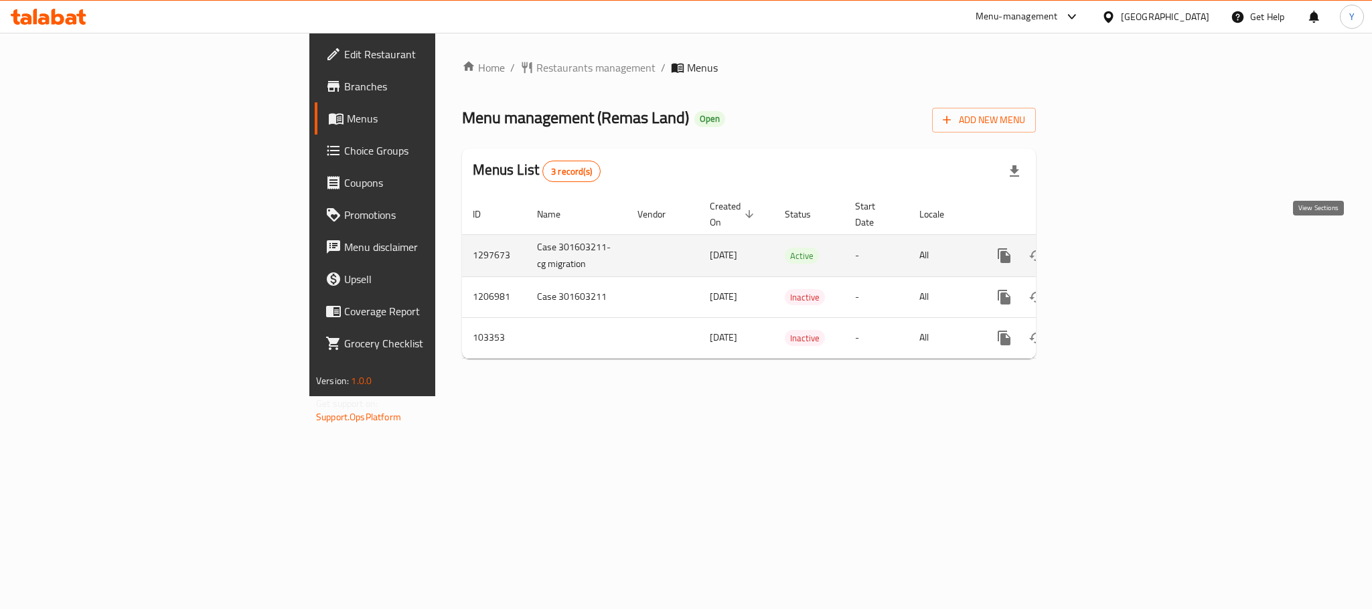
click at [1106, 250] on icon "enhanced table" at bounding box center [1100, 256] width 12 height 12
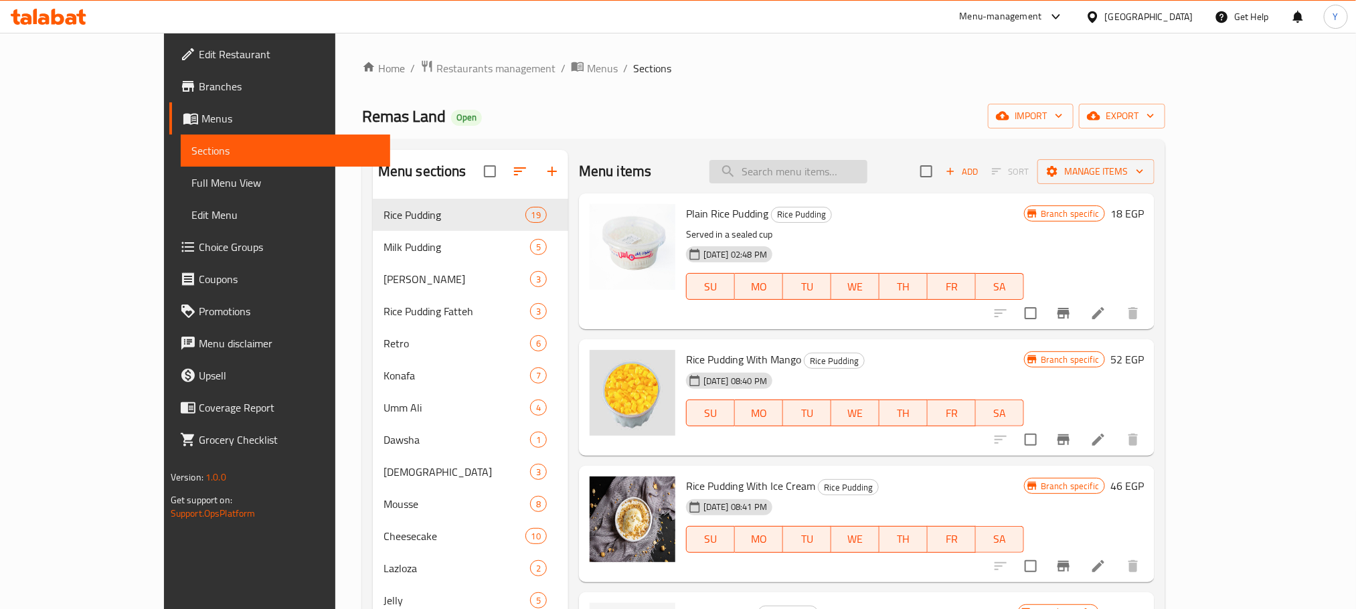
click at [842, 183] on input "search" at bounding box center [789, 171] width 158 height 23
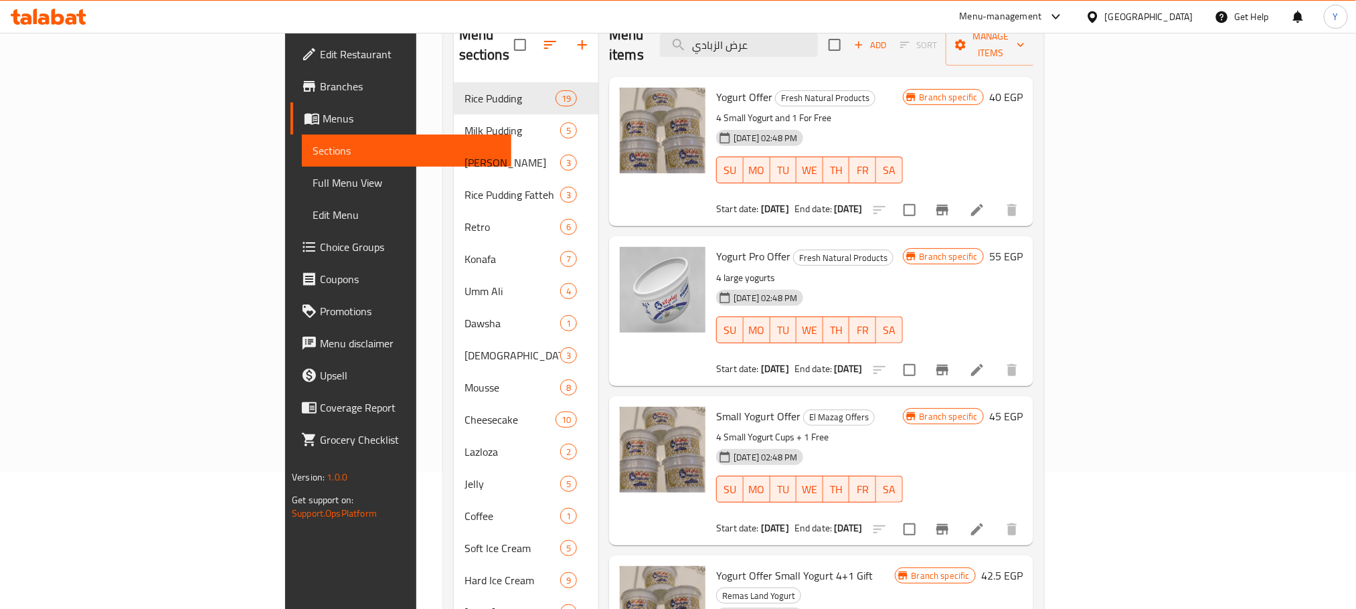
scroll to position [100, 0]
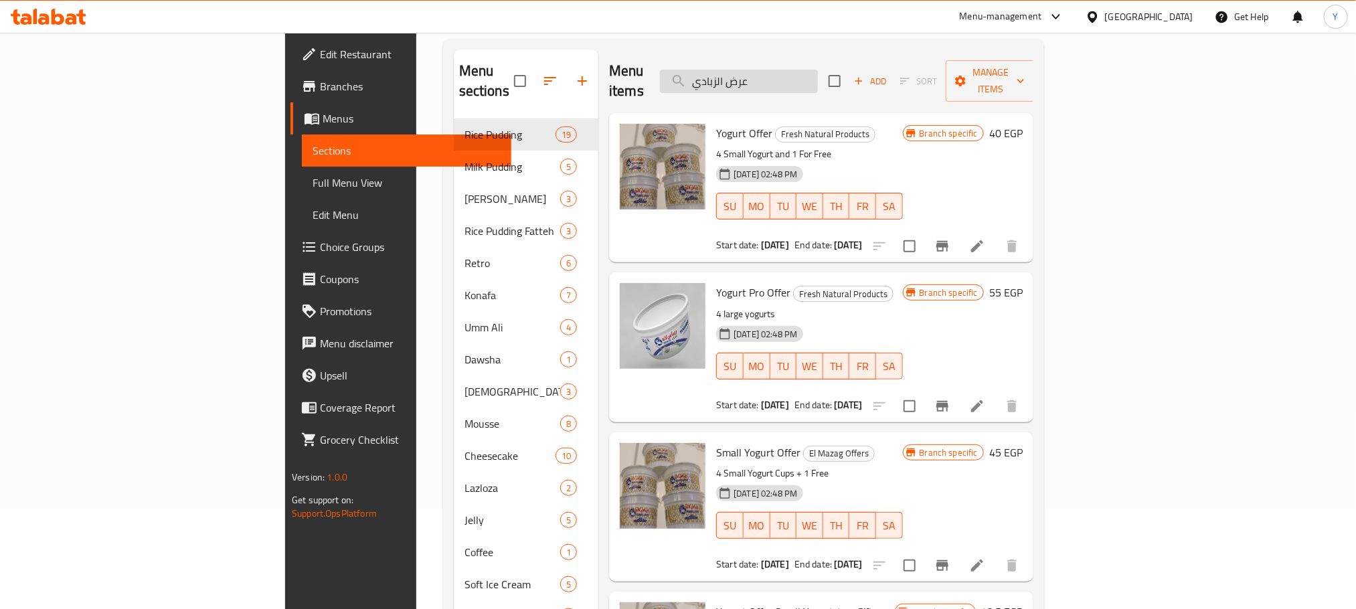
click at [818, 70] on input "عرض الزبادي" at bounding box center [739, 81] width 158 height 23
click at [818, 72] on input "عرض الزبادي" at bounding box center [739, 81] width 158 height 23
drag, startPoint x: 830, startPoint y: 68, endPoint x: 1046, endPoint y: 92, distance: 217.5
click at [1033, 92] on div "Menu items عرض الزبادي Add Sort Manage items" at bounding box center [821, 82] width 424 height 64
click at [716, 123] on span "Yogurt Offer" at bounding box center [744, 133] width 56 height 20
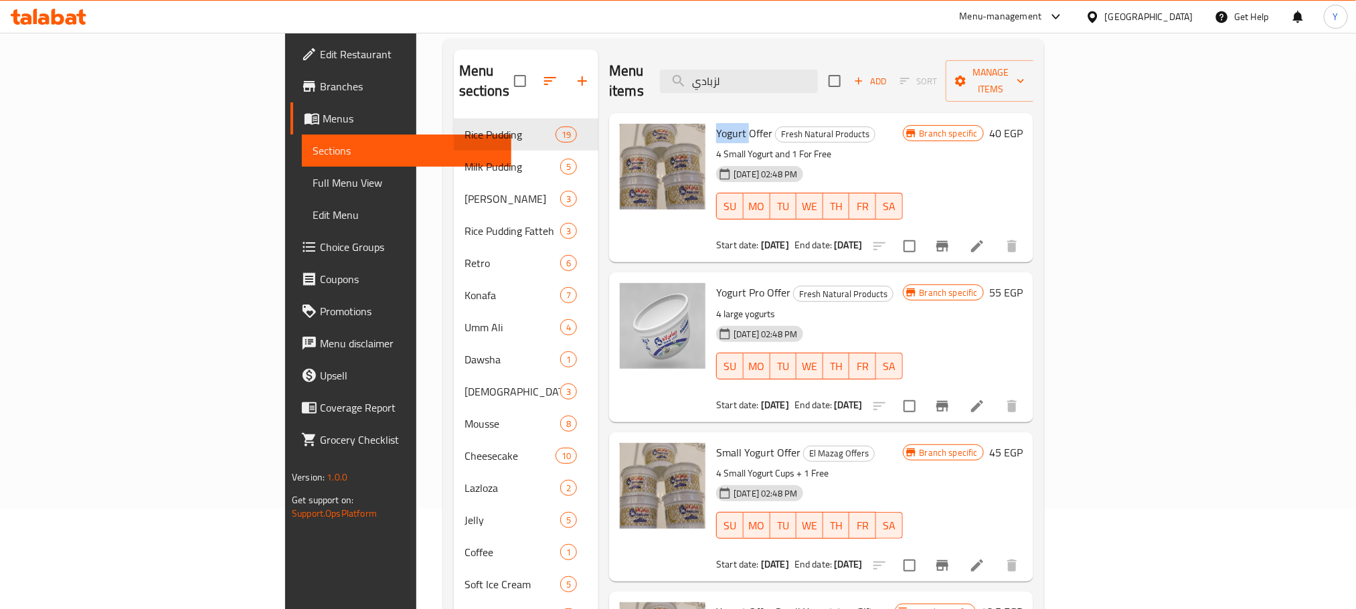
click at [716, 123] on span "Yogurt Offer" at bounding box center [744, 133] width 56 height 20
copy span "Yogurt"
click at [858, 87] on div "Menu items لزبادي Add Sort Manage items" at bounding box center [821, 82] width 424 height 64
click at [818, 75] on input "لزبادي" at bounding box center [739, 81] width 158 height 23
paste input "Yogurt"
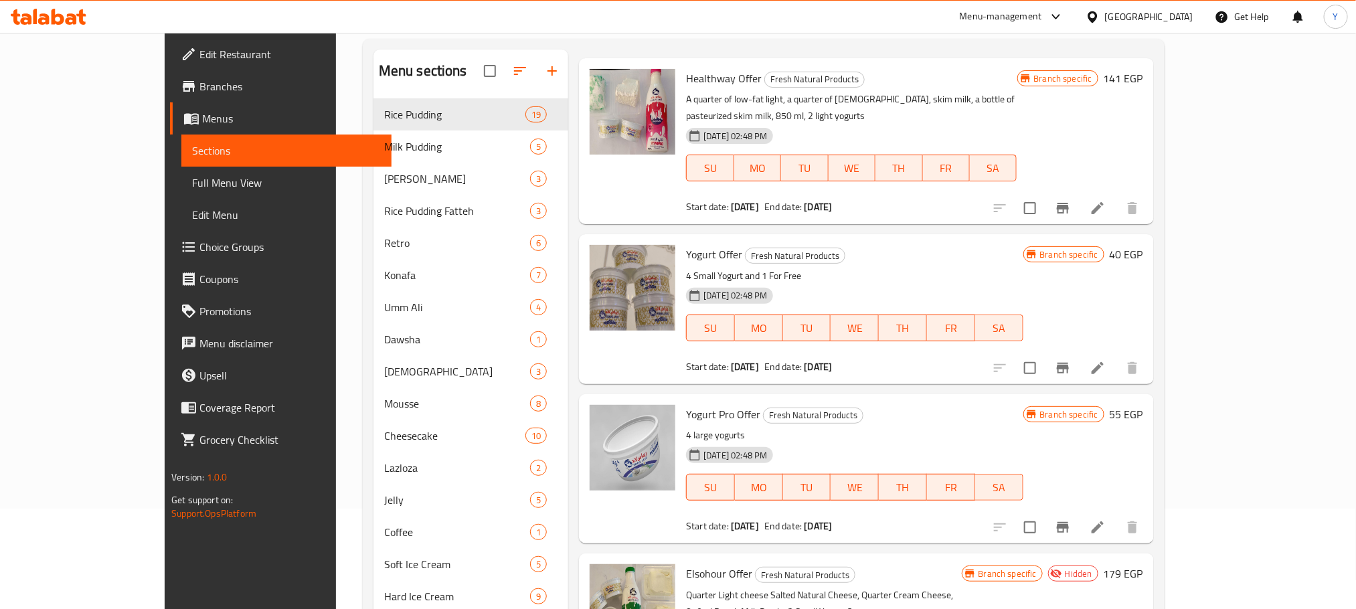
scroll to position [0, 0]
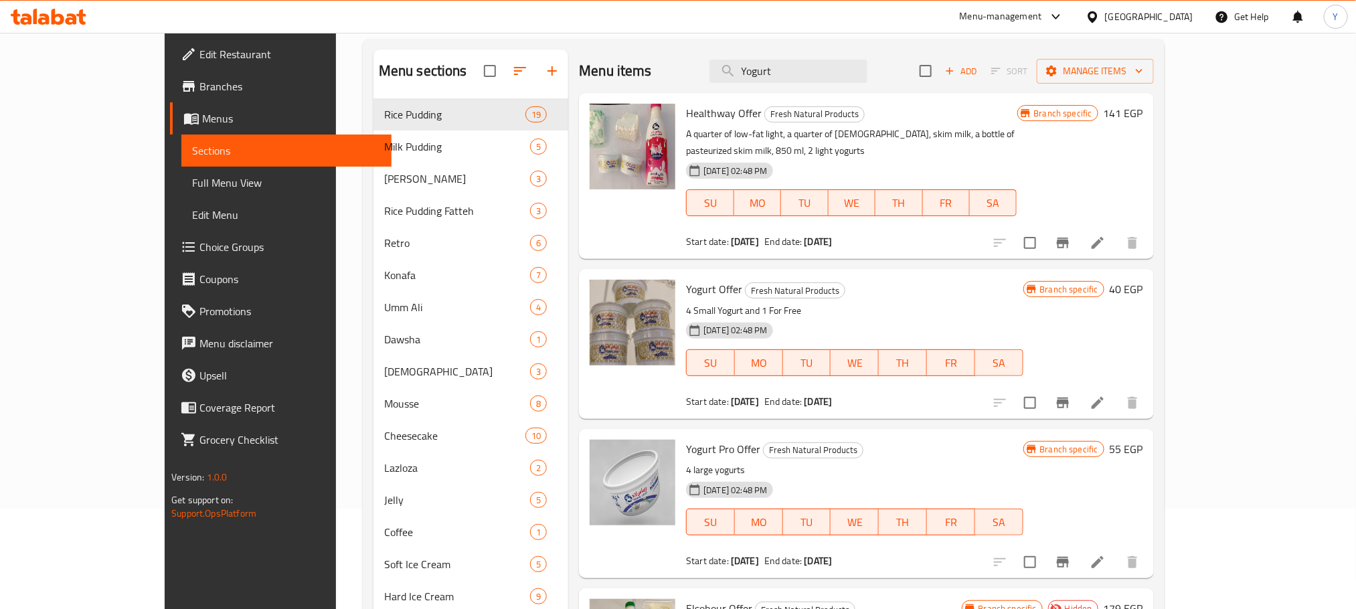
type input "Yogurt"
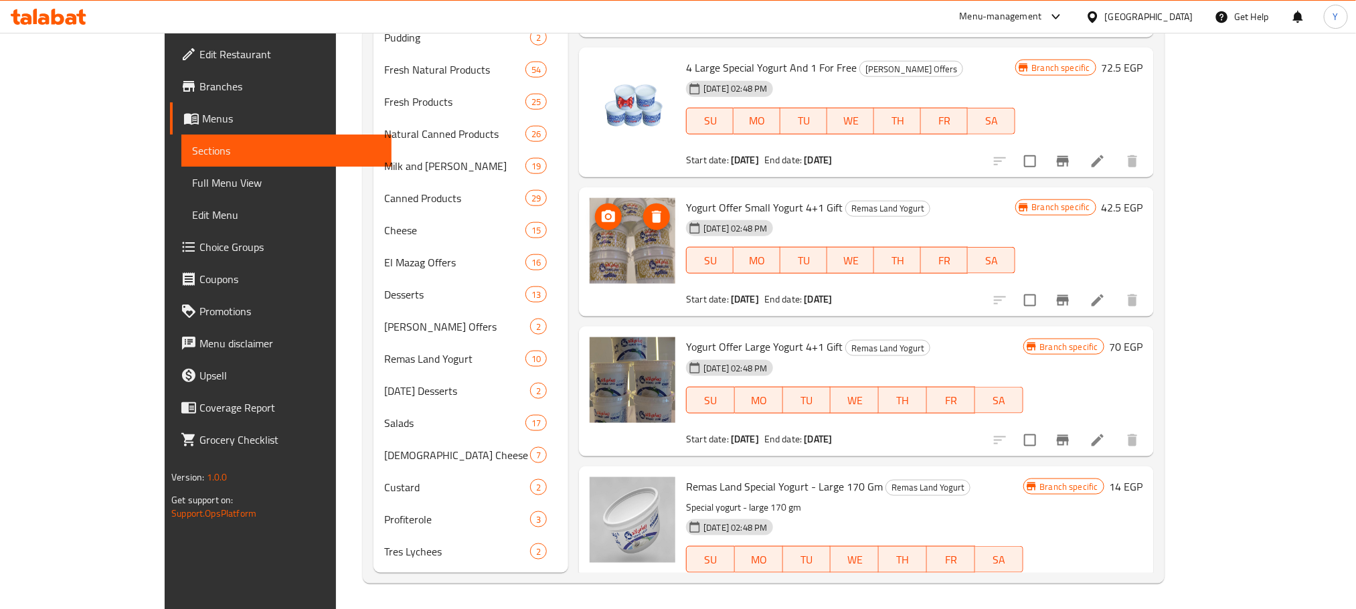
scroll to position [1004, 0]
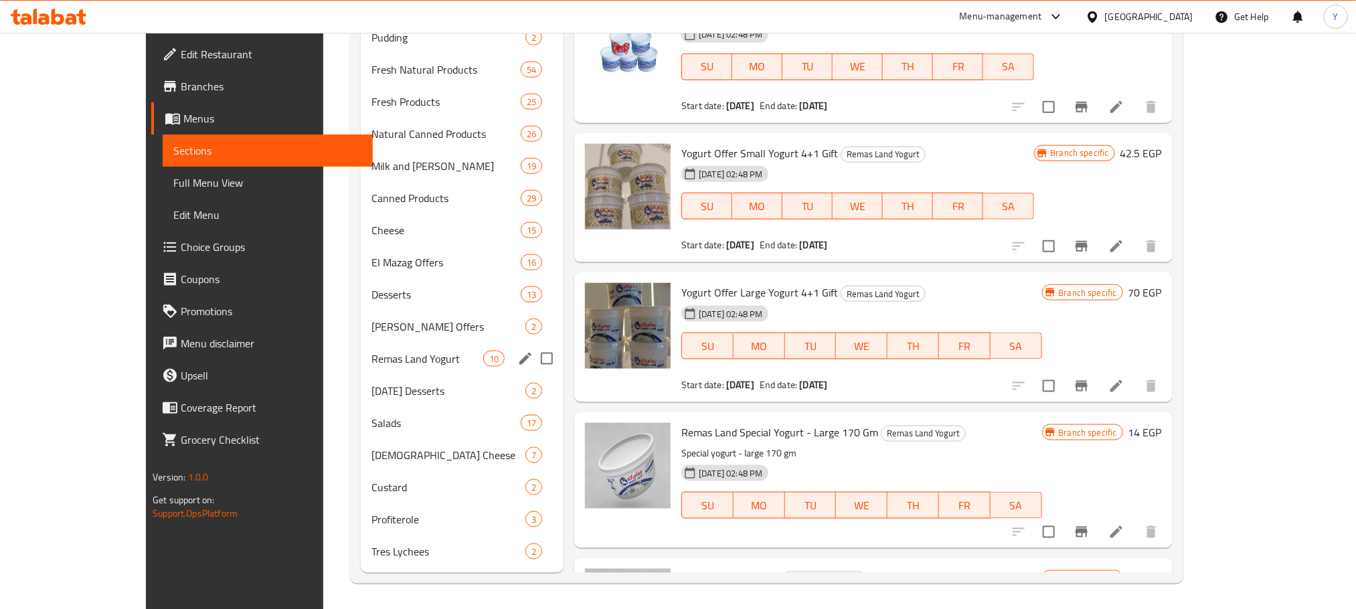
click at [361, 371] on div "Remas Land Yogurt 10" at bounding box center [462, 359] width 203 height 32
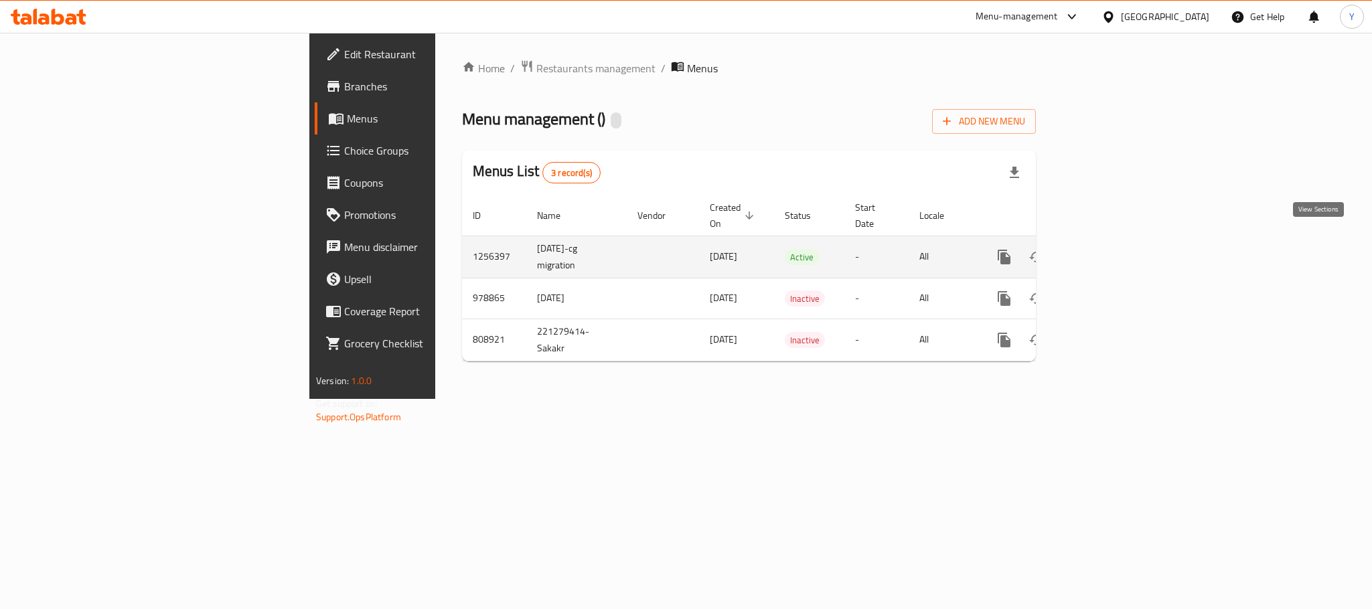
click at [1108, 249] on icon "enhanced table" at bounding box center [1100, 257] width 16 height 16
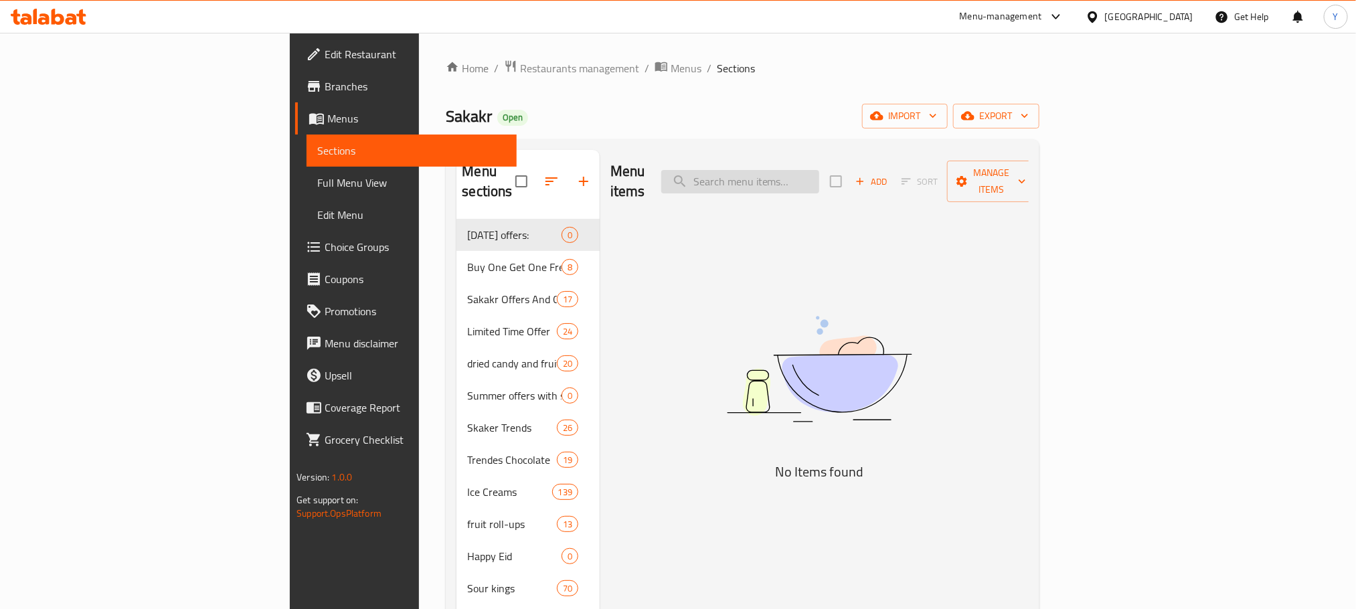
click at [819, 175] on input "search" at bounding box center [740, 181] width 158 height 23
paste input "باطوق ميسكا مستكة طبيعية 8 قطع 10 جم"
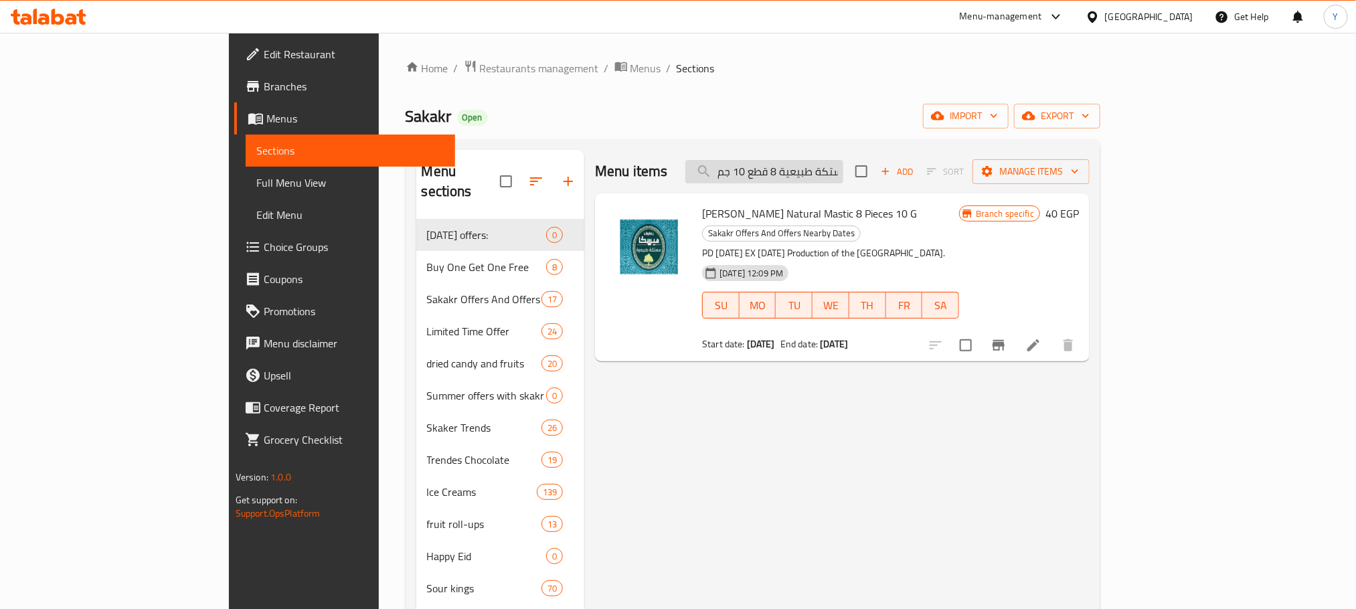
scroll to position [0, 74]
click at [843, 165] on input "باطوق ميسكا مستكة طبيعية 8 قطع 10 جم" at bounding box center [764, 171] width 158 height 23
paste input "معمول العبد محشو بالتمر"
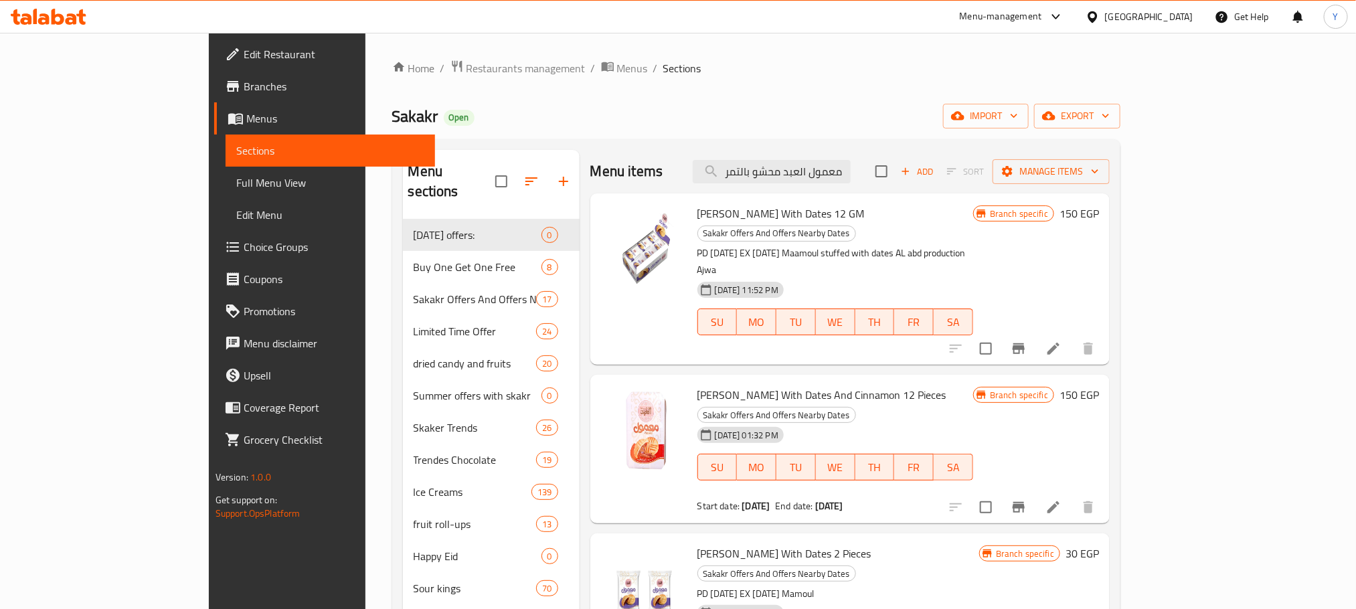
scroll to position [100, 0]
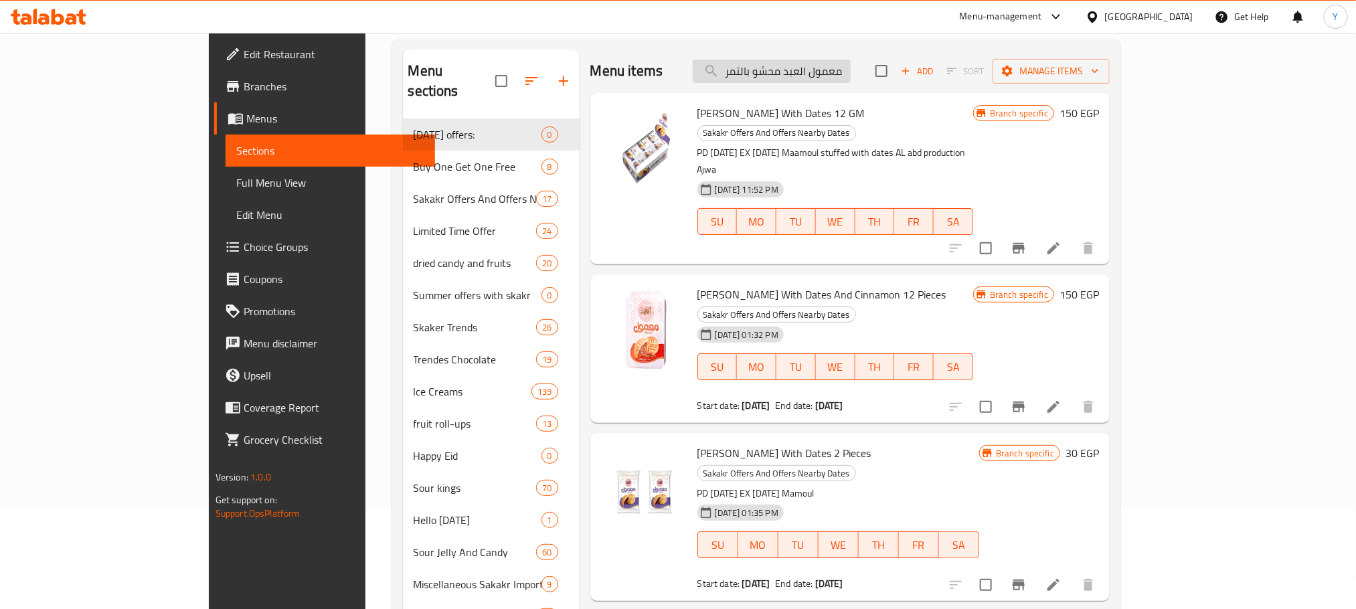
click at [847, 78] on input "معمول العبد محشو بالتمر" at bounding box center [772, 71] width 158 height 23
paste input "search"
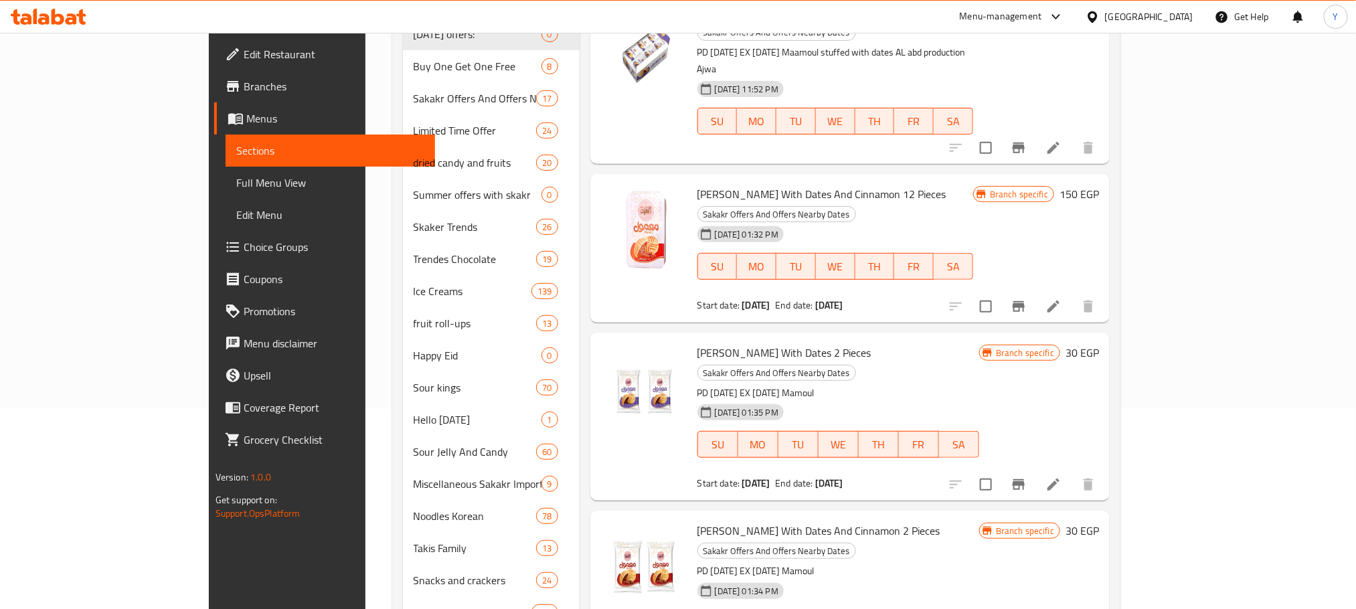
type input "معمول العبد محشو بالتمر"
click at [1072, 473] on li at bounding box center [1053, 485] width 37 height 24
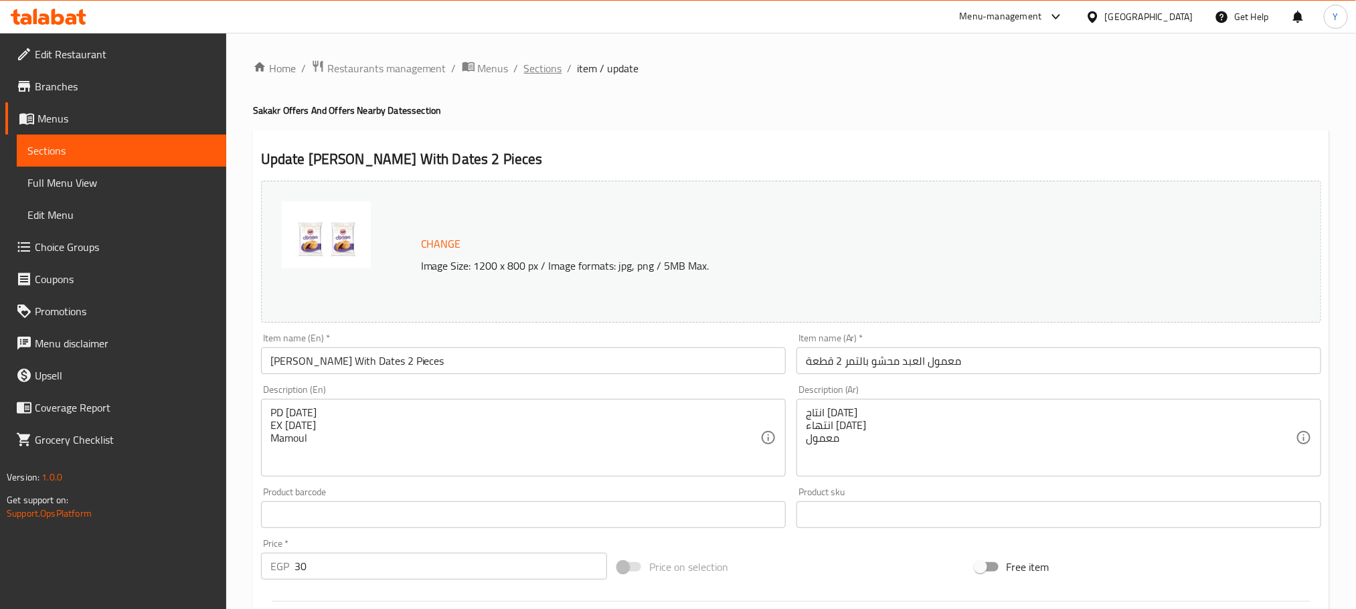
click at [539, 64] on span "Sections" at bounding box center [543, 68] width 38 height 16
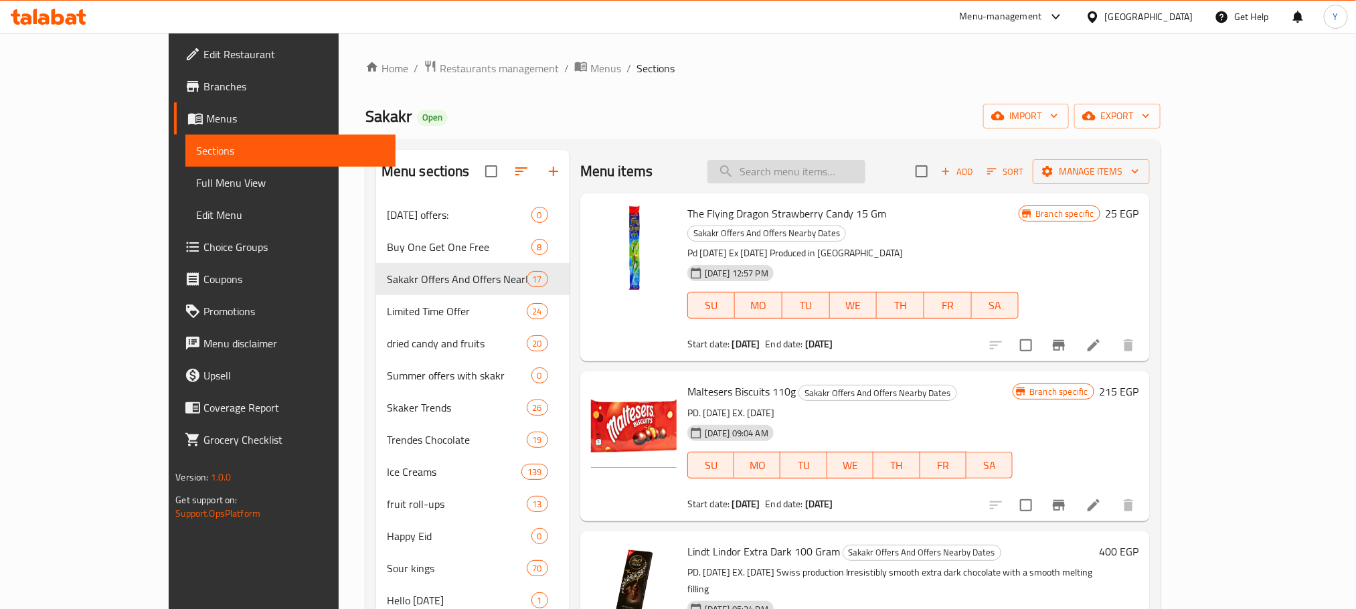
click at [824, 173] on input "search" at bounding box center [787, 171] width 158 height 23
click at [845, 183] on input "search" at bounding box center [787, 171] width 158 height 23
paste input "معمول العبد محشو بالتمر"
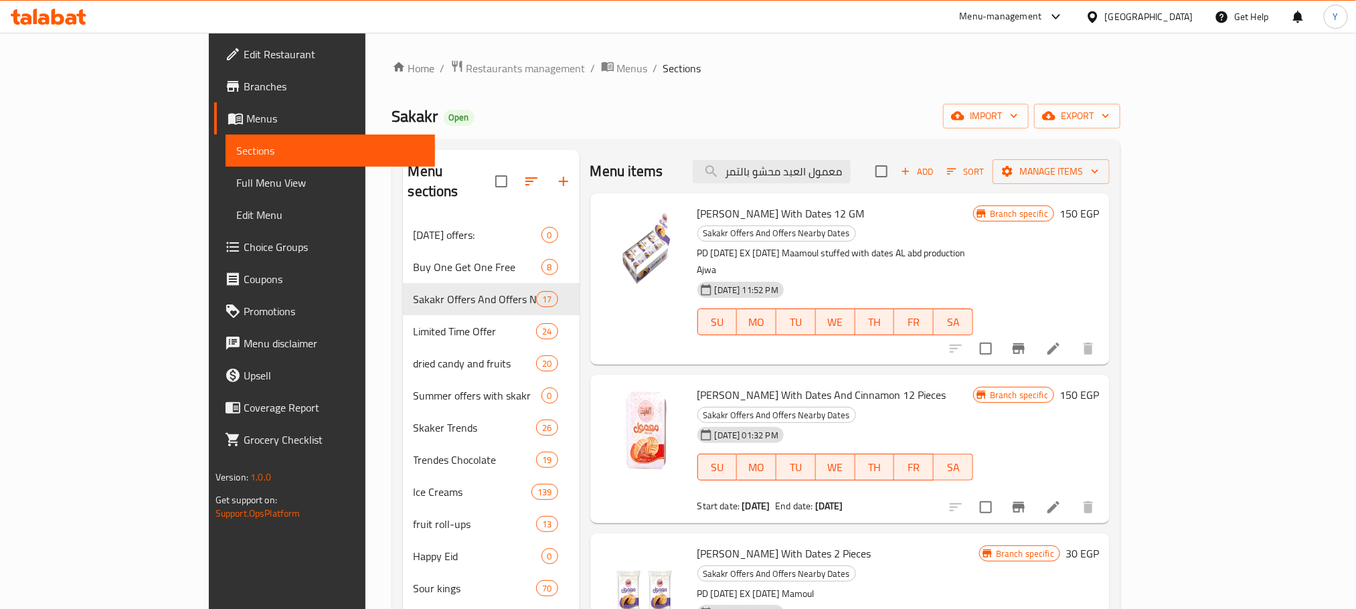
click at [928, 167] on div "Menu items معمول العبد محشو بالتمر Add Sort Manage items" at bounding box center [849, 172] width 519 height 44
click at [851, 165] on input "معمول العبد محشو بالتمر" at bounding box center [772, 171] width 158 height 23
paste input "والقرفة"
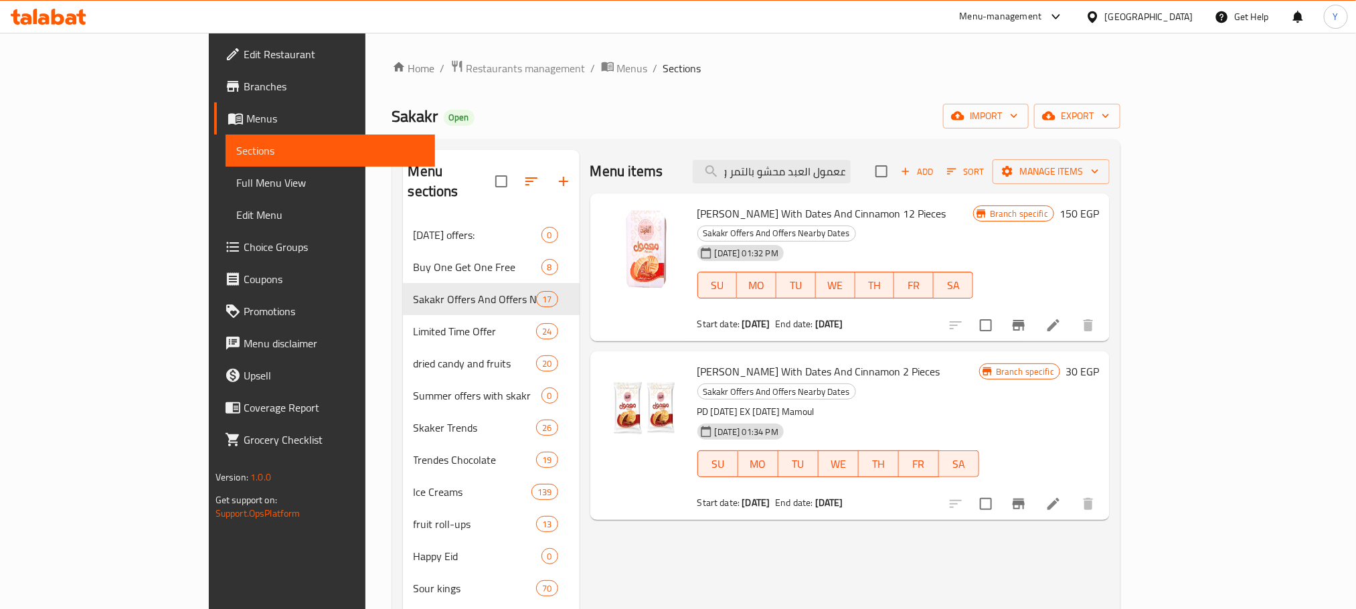
type input "معمول العبد محشو بالتمر والقرفة"
click at [244, 78] on span "Branches" at bounding box center [334, 86] width 181 height 16
